Goal: Task Accomplishment & Management: Complete application form

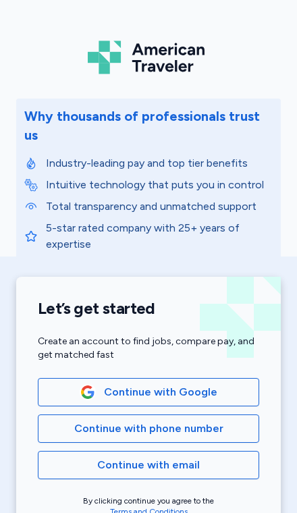
click at [219, 384] on span "Continue with Google" at bounding box center [148, 392] width 198 height 16
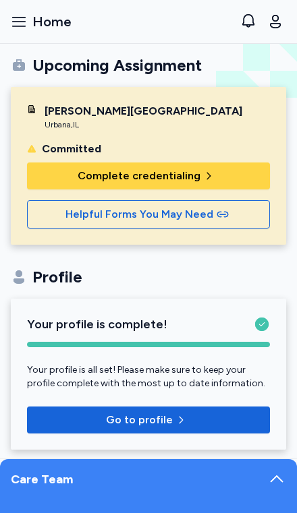
click at [202, 182] on span "Complete credentialing" at bounding box center [148, 176] width 221 height 16
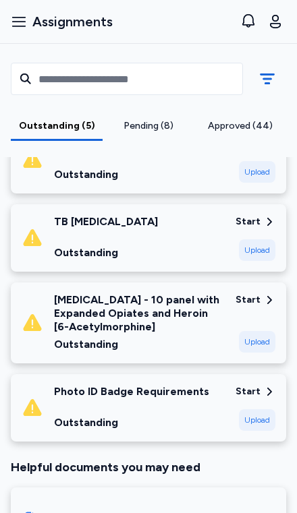
scroll to position [368, 0]
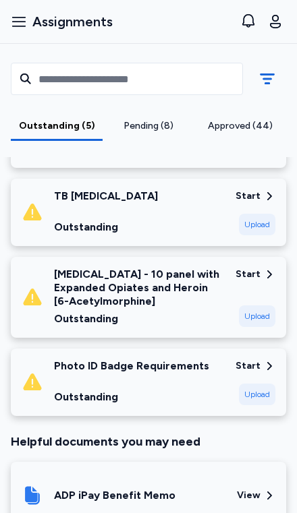
click at [254, 360] on div "Start" at bounding box center [247, 366] width 25 height 13
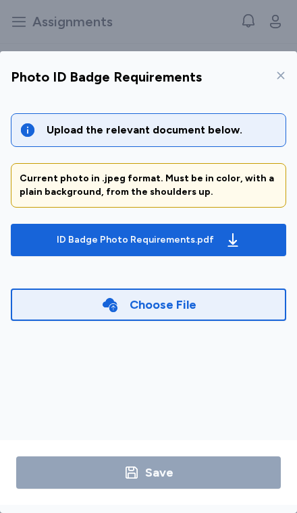
click at [229, 232] on icon "button" at bounding box center [233, 240] width 16 height 16
click at [231, 232] on icon "button" at bounding box center [233, 240] width 16 height 16
click at [215, 289] on div "Choose File" at bounding box center [148, 305] width 275 height 32
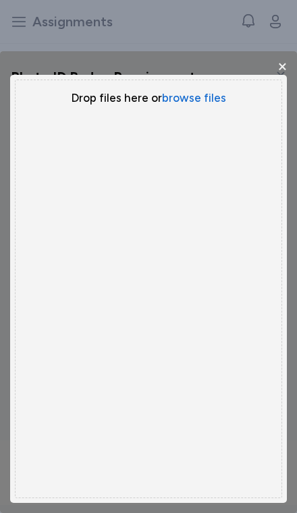
click at [201, 90] on button "browse files" at bounding box center [194, 98] width 64 height 16
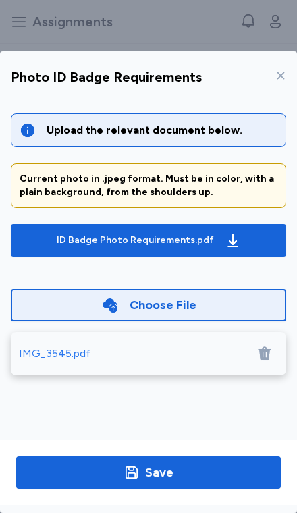
click at [24, 229] on span "ID Badge Photo Requirements.pdf" at bounding box center [149, 240] width 254 height 22
click at [65, 332] on div "IMG_3545.pdf" at bounding box center [148, 353] width 275 height 43
click at [49, 229] on span "ID Badge Photo Requirements.pdf" at bounding box center [149, 240] width 254 height 22
click at [171, 295] on div "Choose File" at bounding box center [163, 304] width 67 height 19
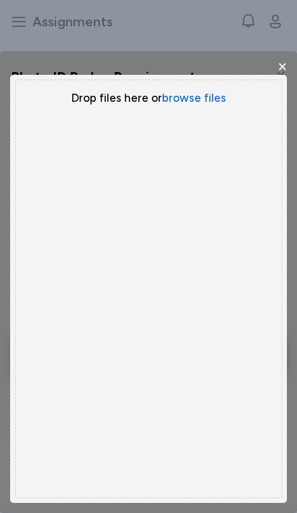
click at [198, 90] on button "browse files" at bounding box center [194, 98] width 64 height 16
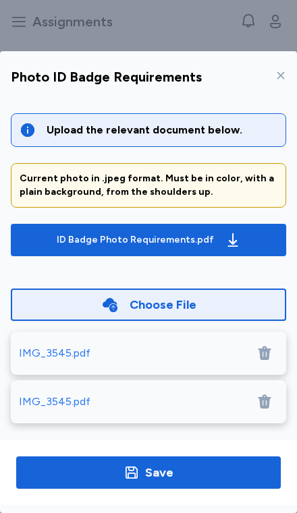
click at [267, 347] on icon at bounding box center [264, 354] width 13 height 14
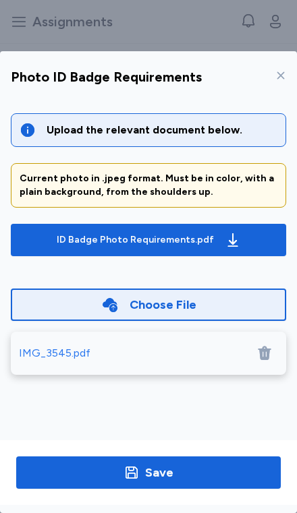
click at [57, 345] on div "IMG_3545.pdf" at bounding box center [55, 353] width 72 height 16
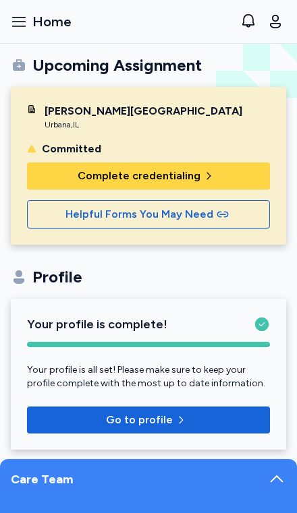
click at [213, 172] on span "button" at bounding box center [211, 176] width 16 height 11
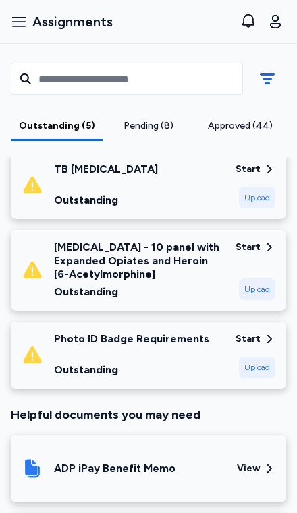
scroll to position [433, 0]
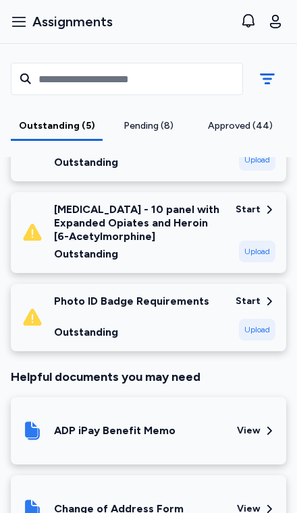
click at [229, 295] on div "Photo ID Badge Requirements Outstanding Start Upload" at bounding box center [148, 317] width 275 height 67
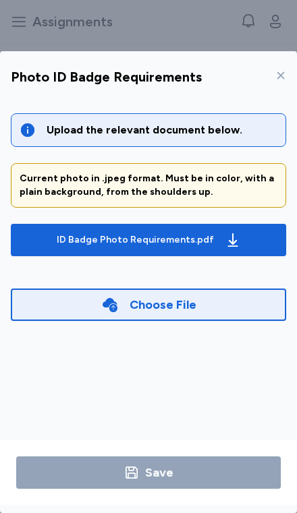
click at [232, 289] on div "Choose File" at bounding box center [148, 305] width 275 height 32
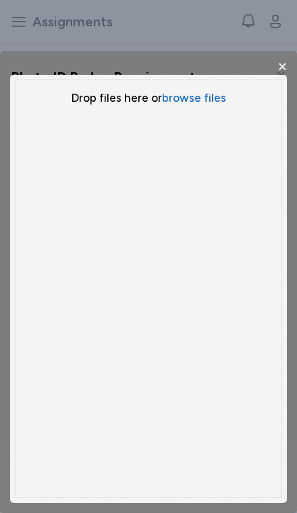
click at [206, 90] on button "browse files" at bounding box center [194, 98] width 64 height 16
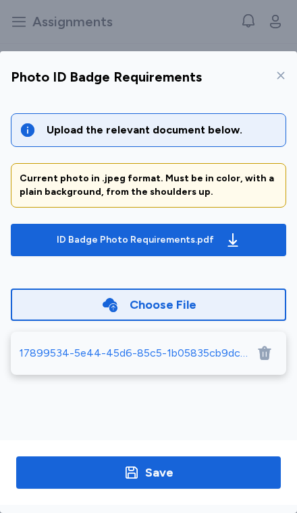
click at [192, 482] on span "Save" at bounding box center [148, 472] width 243 height 19
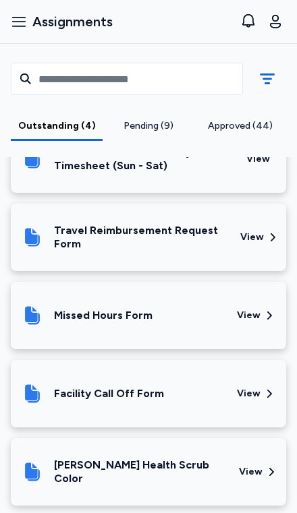
scroll to position [785, 0]
